Goal: Navigation & Orientation: Find specific page/section

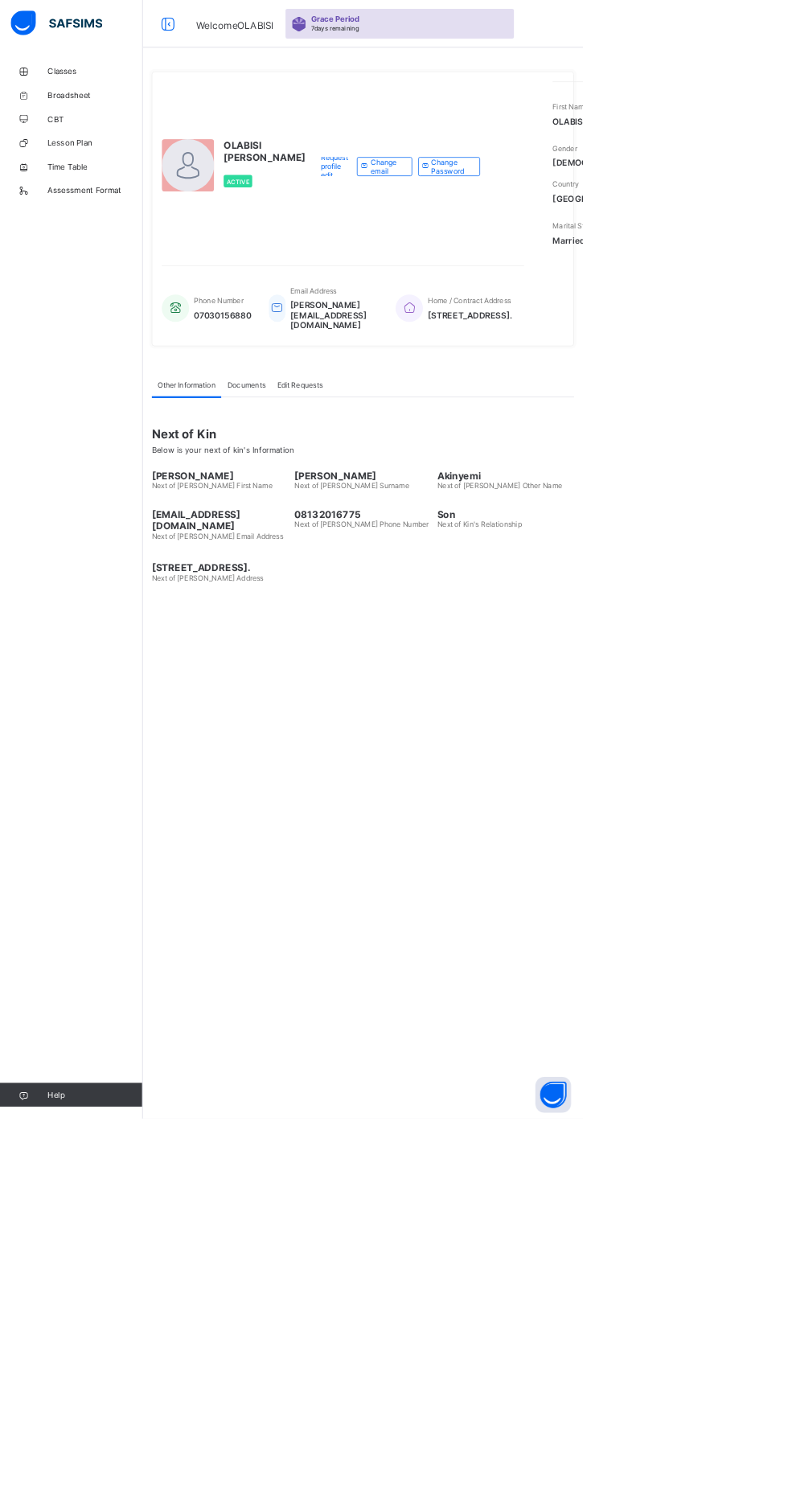
click at [93, 88] on link "Classes" at bounding box center [96, 96] width 193 height 32
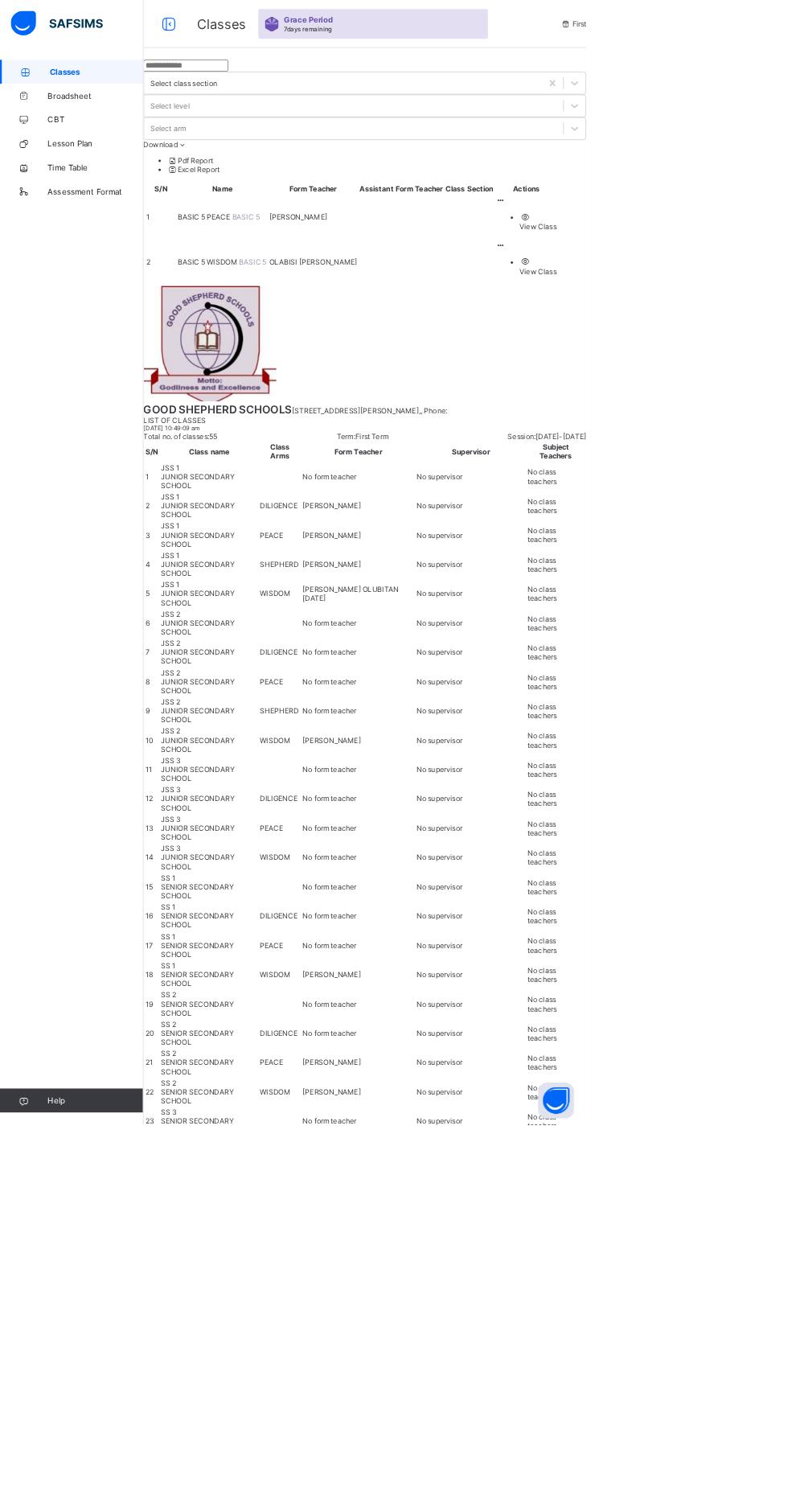
click at [109, 88] on link "Classes" at bounding box center [96, 96] width 193 height 32
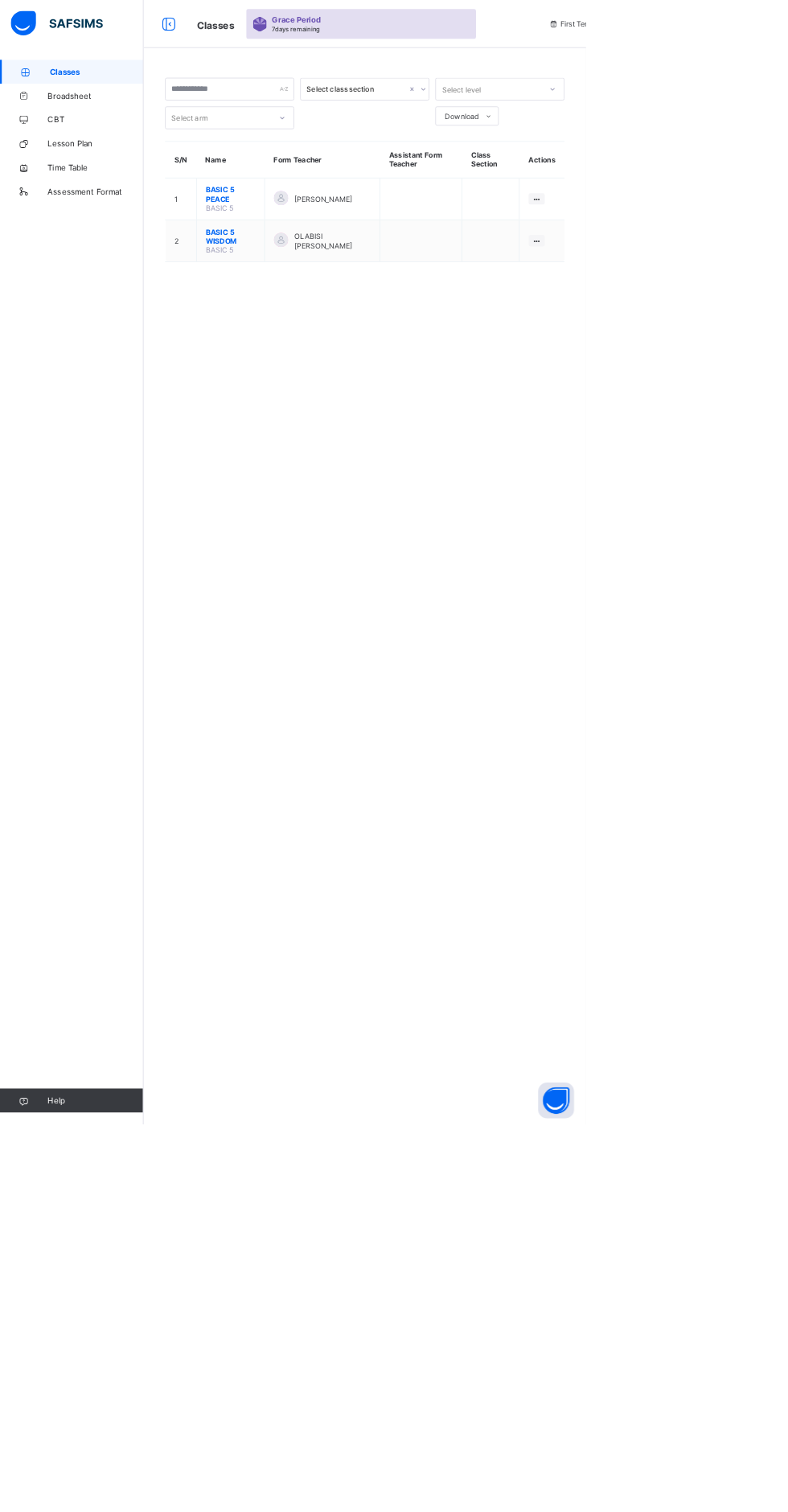
click at [461, 1059] on div "Select class section Select level Select arm Download Pdf Report Excel Report S…" at bounding box center [491, 756] width 595 height 1512
click at [539, 768] on div "Select class section Select level Select arm Download Pdf Report Excel Report S…" at bounding box center [491, 756] width 595 height 1512
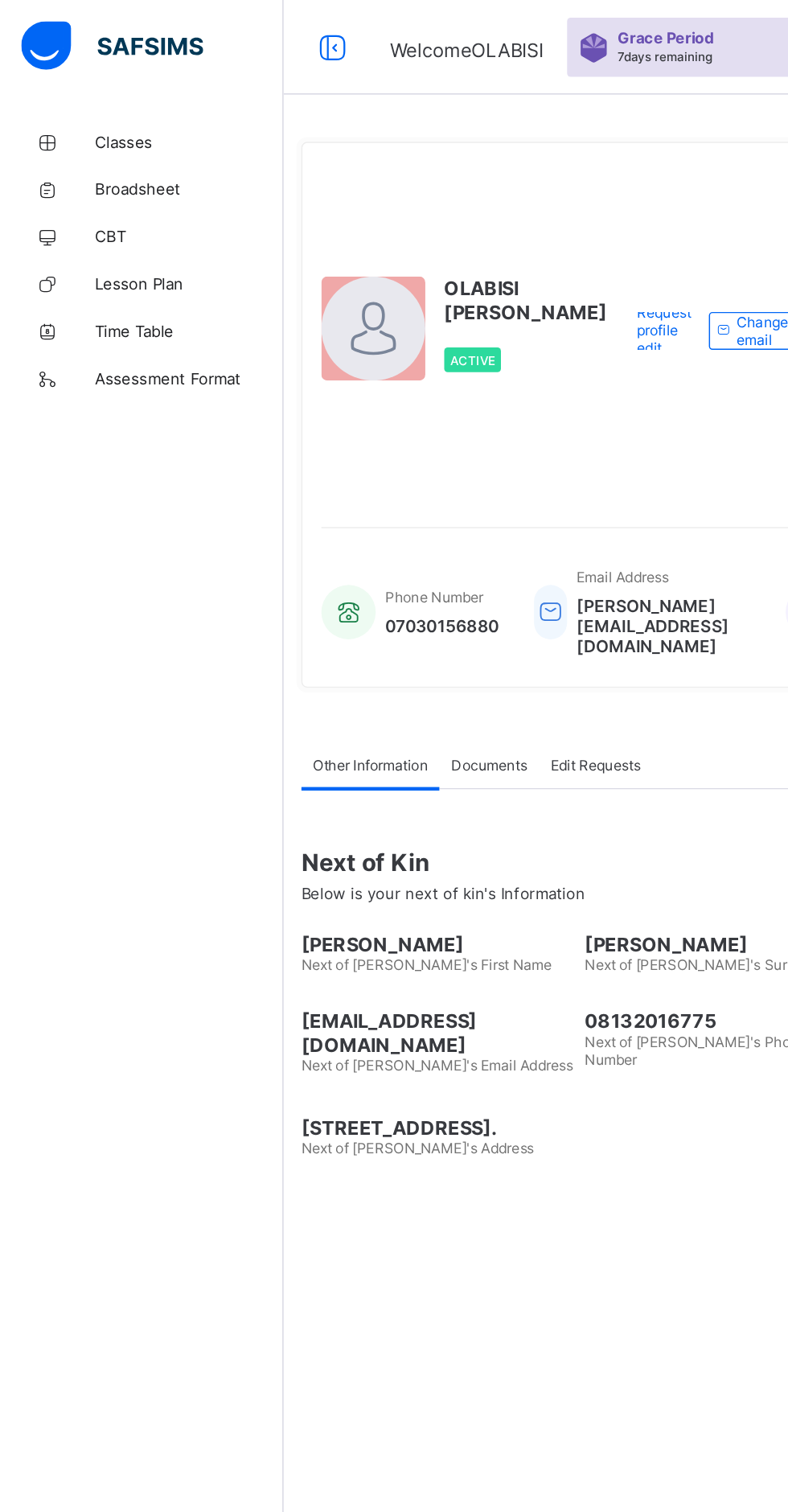
click at [97, 95] on span "Classes" at bounding box center [128, 96] width 128 height 13
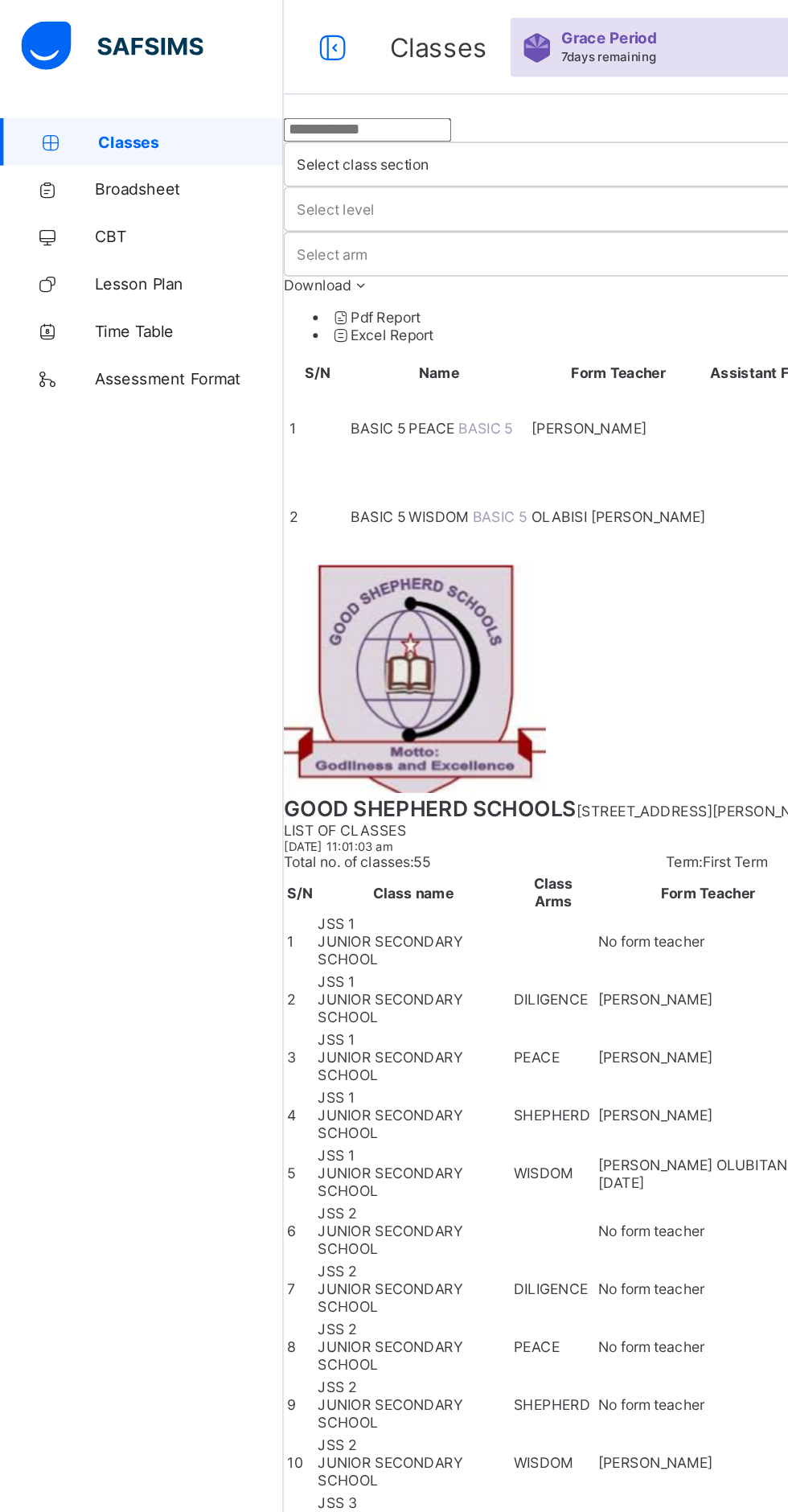
click at [309, 345] on span "BASIC 5 WISDOM" at bounding box center [280, 351] width 83 height 12
